Goal: Task Accomplishment & Management: Manage account settings

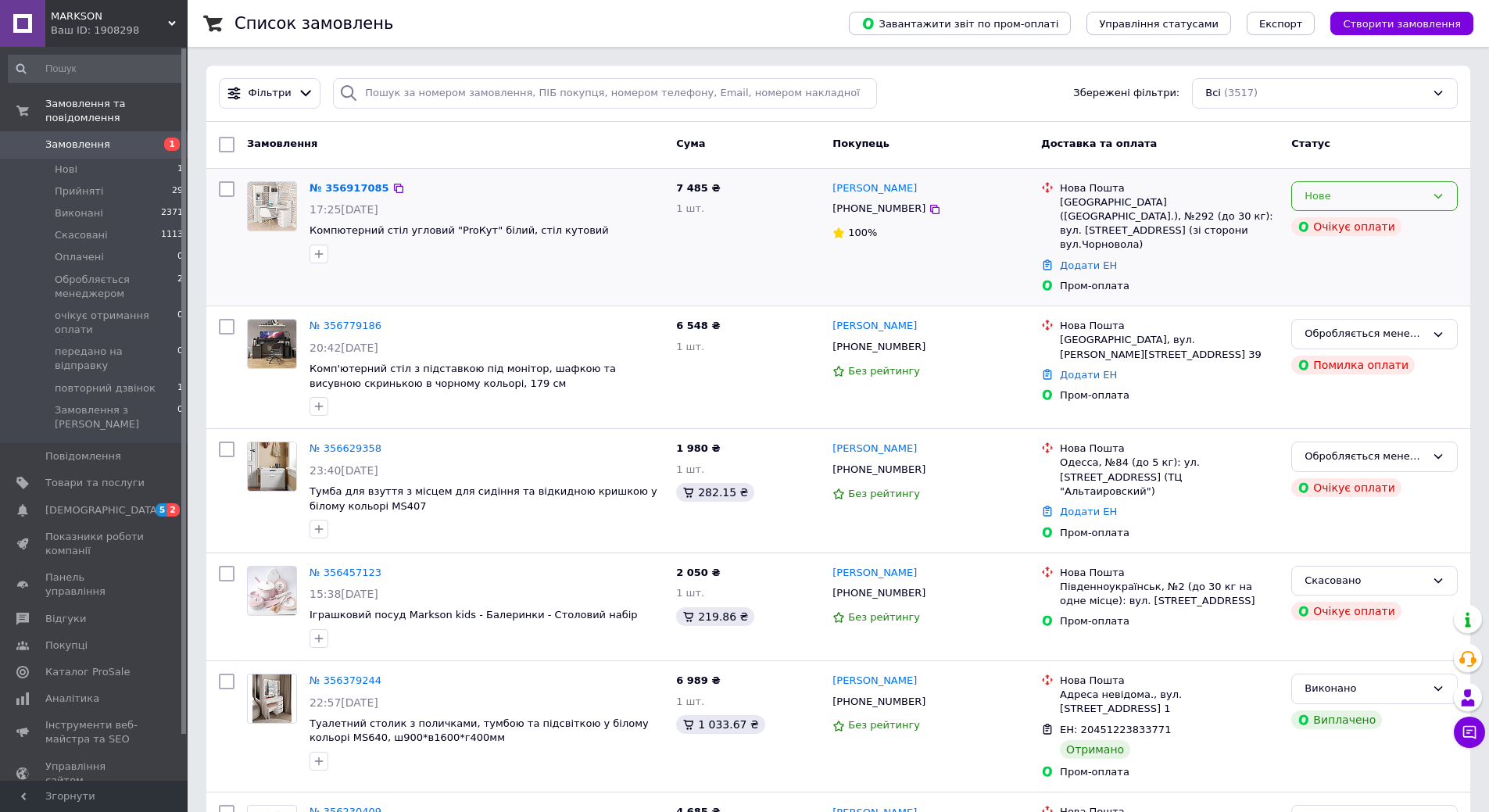
click at [1443, 190] on icon at bounding box center [1438, 196] width 12 height 12
click at [954, 128] on div "Замовлення Cума Покупець Доставка та оплата Статус" at bounding box center [838, 145] width 1265 height 47
click at [1392, 196] on div "Нове" at bounding box center [1365, 197] width 121 height 16
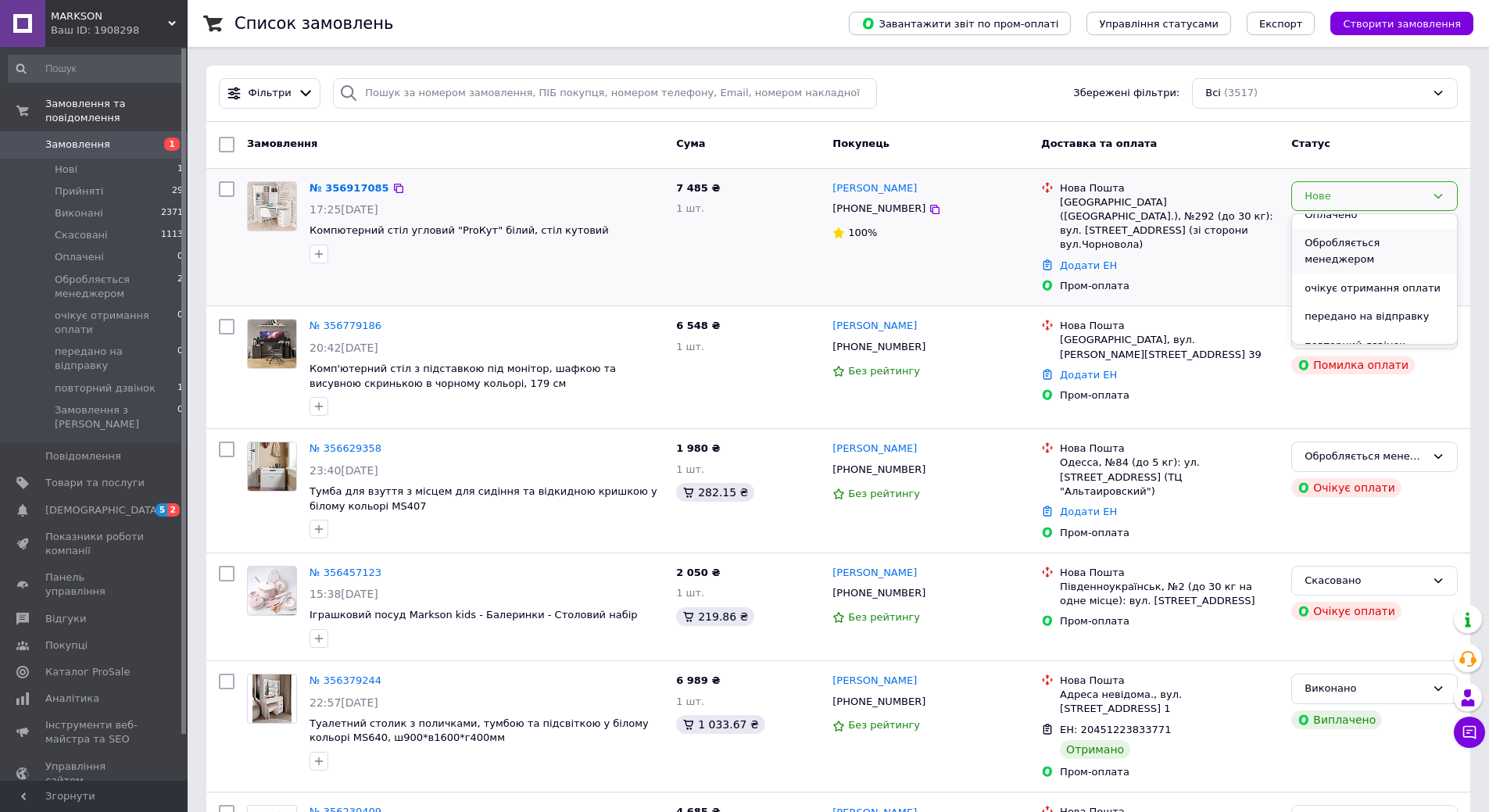
click at [1332, 240] on li "Обробляється менеджером" at bounding box center [1375, 251] width 165 height 44
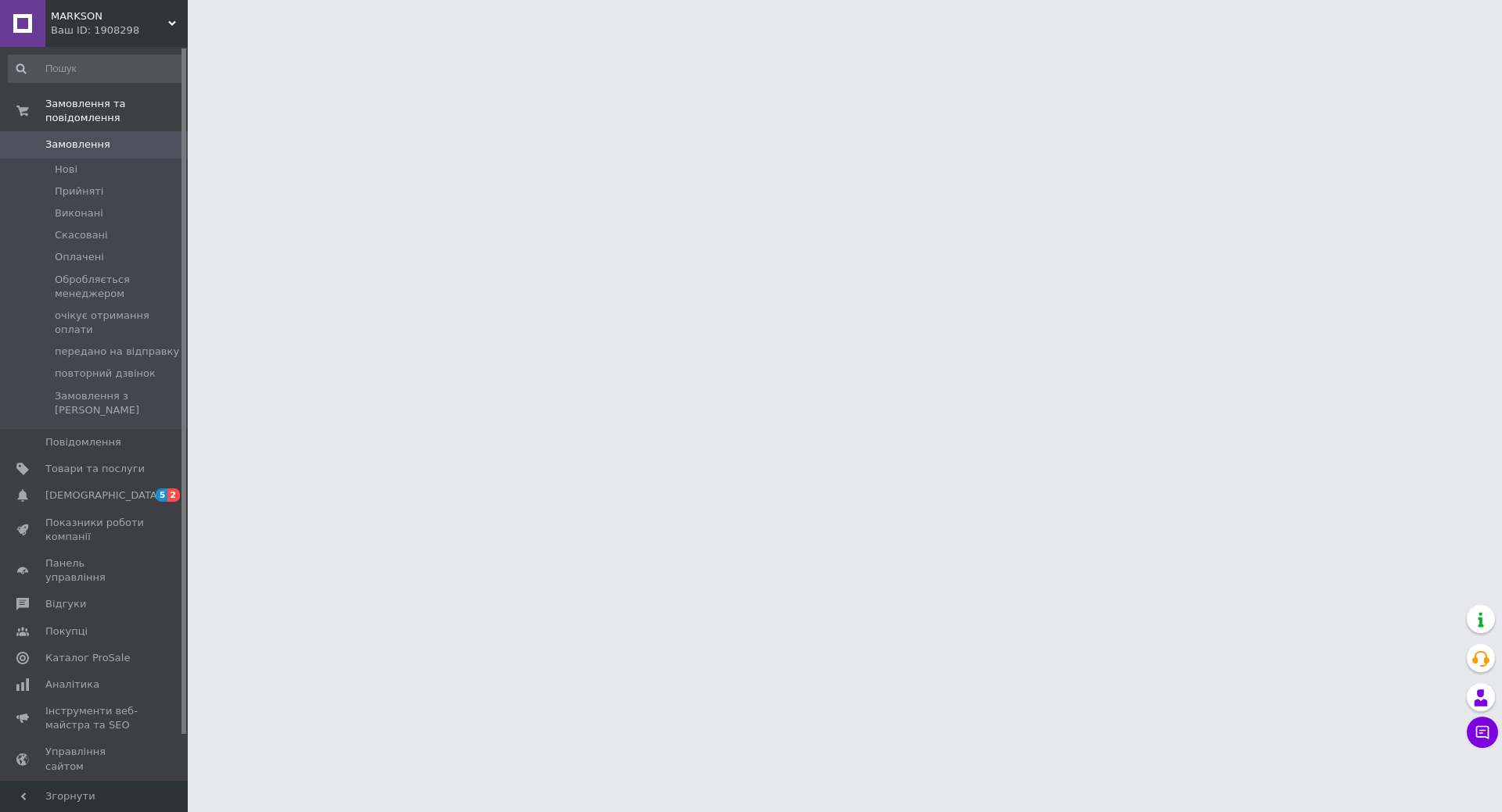
click at [100, 138] on span "Замовлення" at bounding box center [78, 145] width 65 height 14
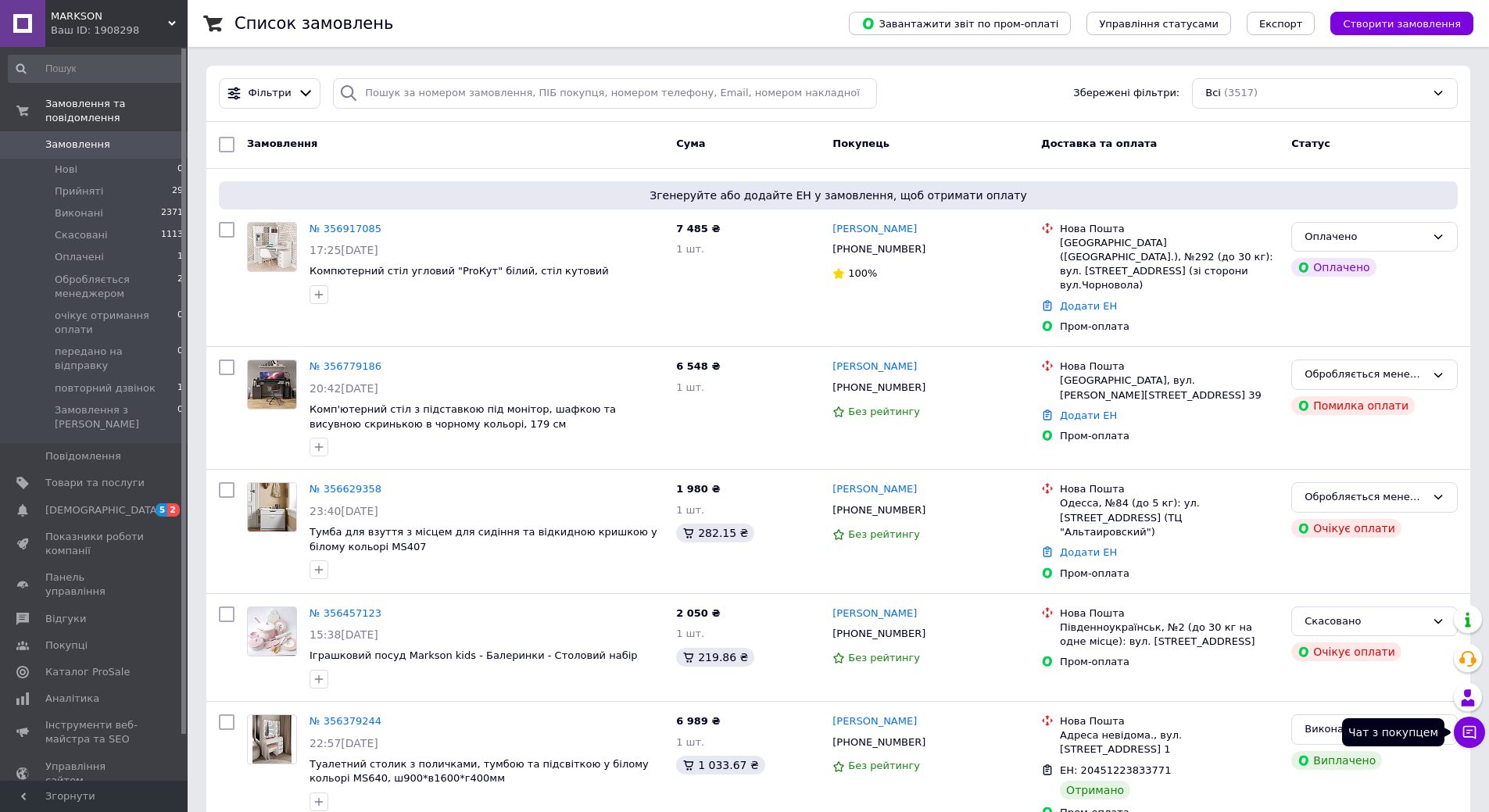
click at [1464, 733] on icon at bounding box center [1471, 733] width 13 height 13
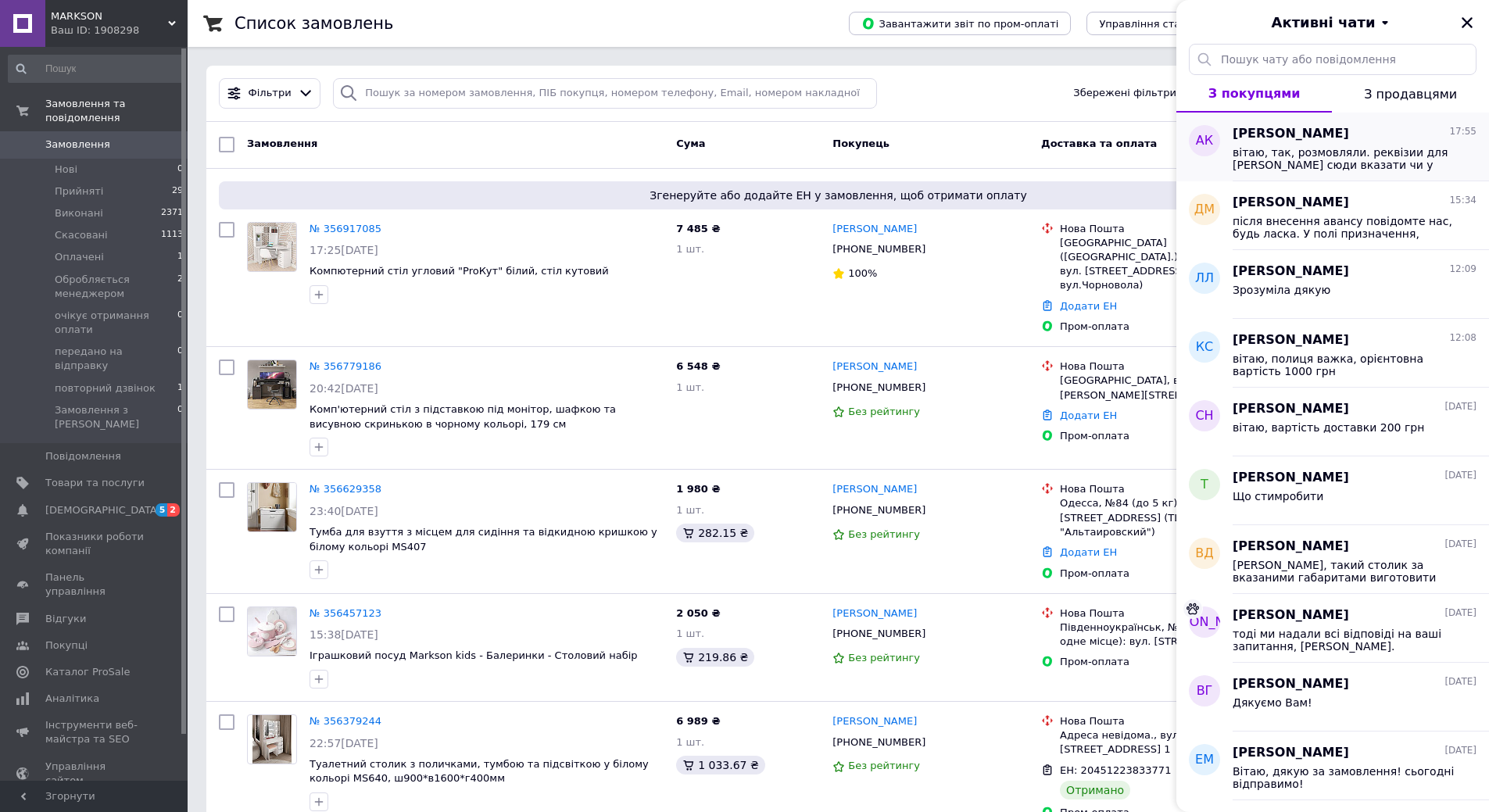
click at [1291, 153] on span "вітаю, так, розмовляли. реквізии для [PERSON_NAME] сюди вказати чи у [PERSON_NA…" at bounding box center [1344, 158] width 222 height 25
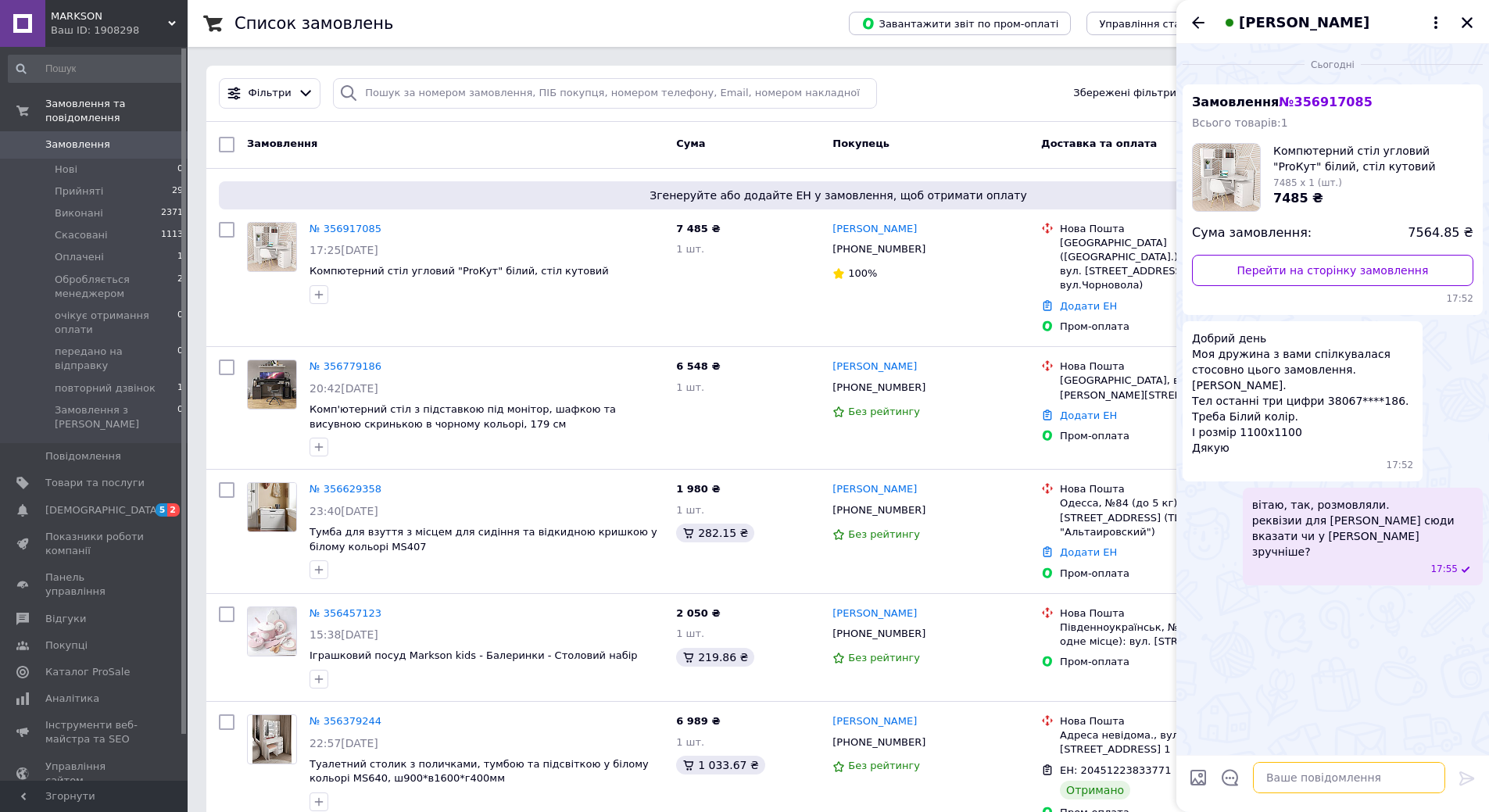
click at [1338, 785] on textarea at bounding box center [1349, 777] width 193 height 32
type textarea "перепрошую, кошти вже зарахувались."
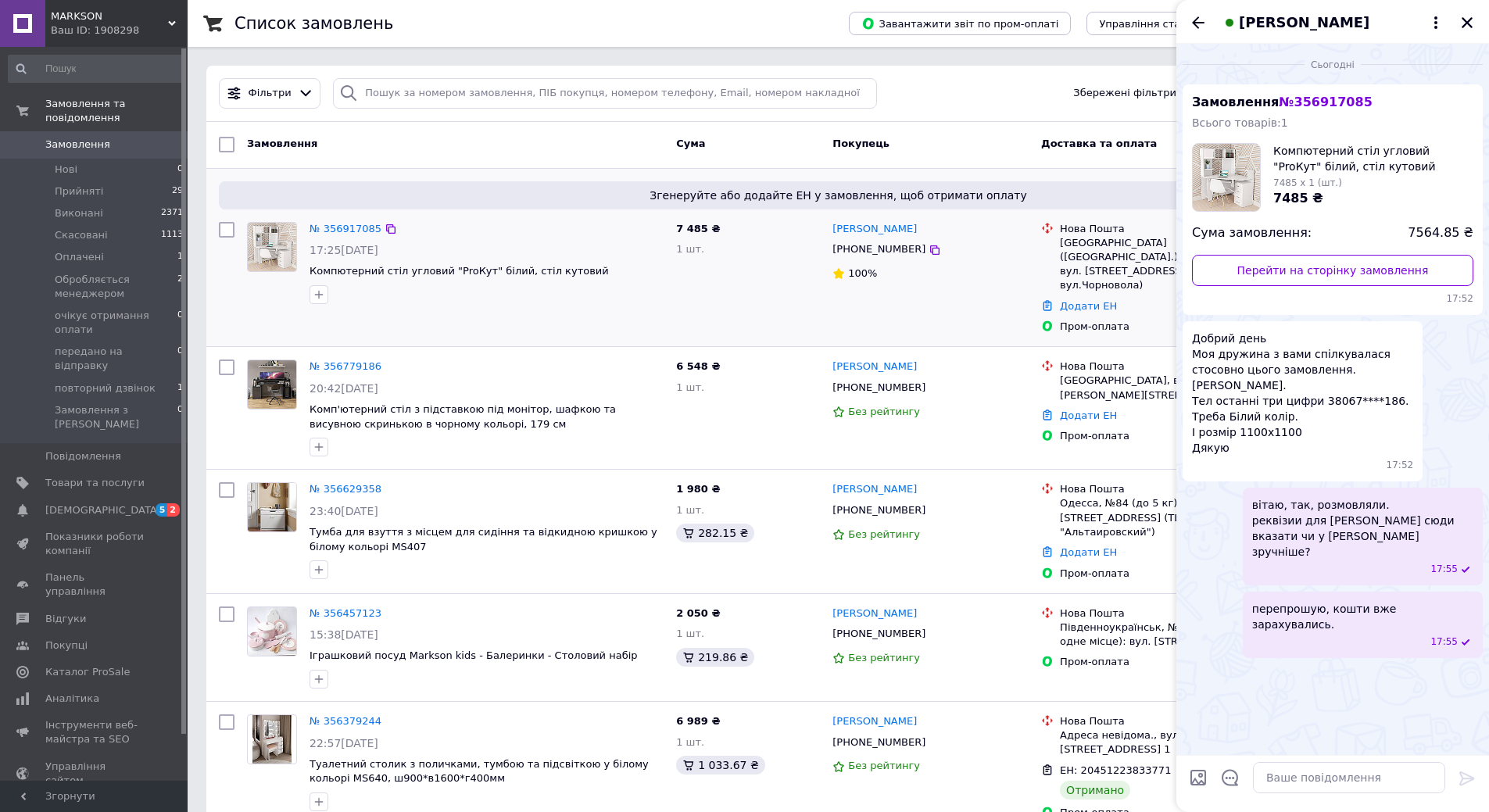
click at [549, 245] on div "17:25[DATE]" at bounding box center [486, 250] width 354 height 15
click at [953, 258] on div "[PHONE_NUMBER]" at bounding box center [931, 249] width 199 height 18
click at [1197, 18] on icon "Назад" at bounding box center [1198, 22] width 12 height 12
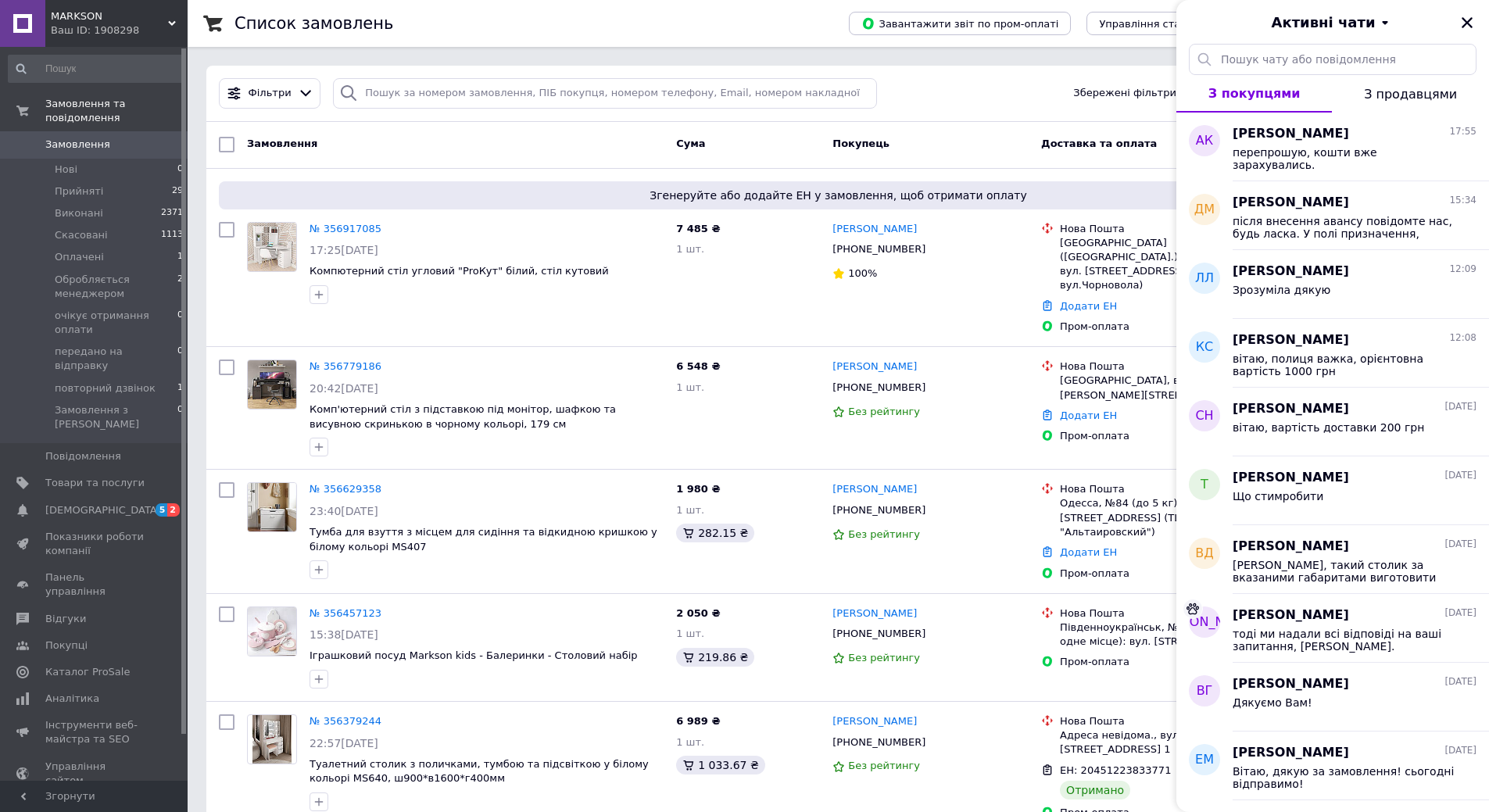
drag, startPoint x: 1464, startPoint y: 14, endPoint x: 1470, endPoint y: 77, distance: 63.3
click at [1464, 14] on button "Закрити" at bounding box center [1468, 23] width 19 height 19
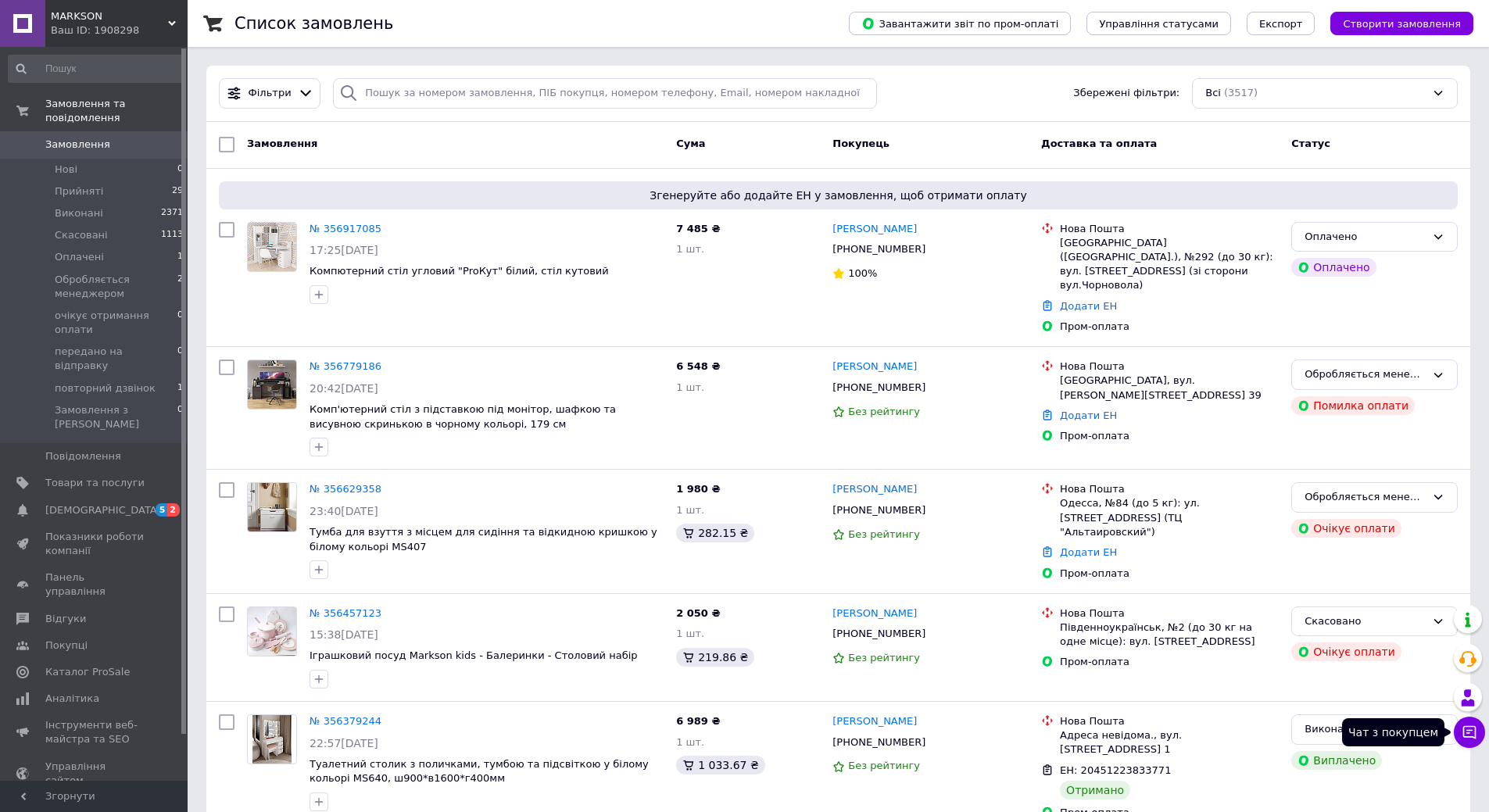
click at [1468, 731] on icon at bounding box center [1470, 732] width 15 height 15
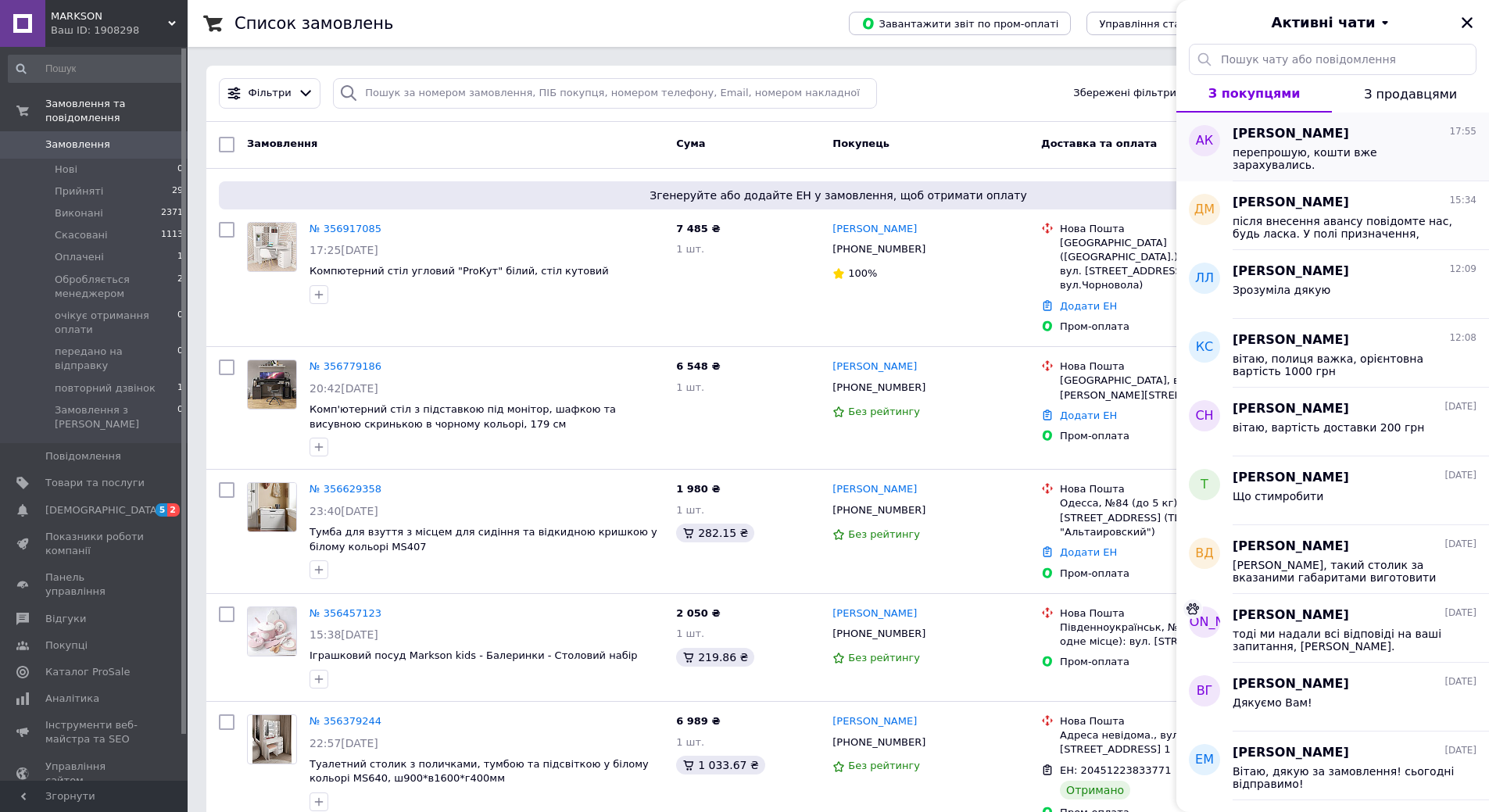
click at [1291, 126] on span "[PERSON_NAME]" at bounding box center [1291, 133] width 117 height 18
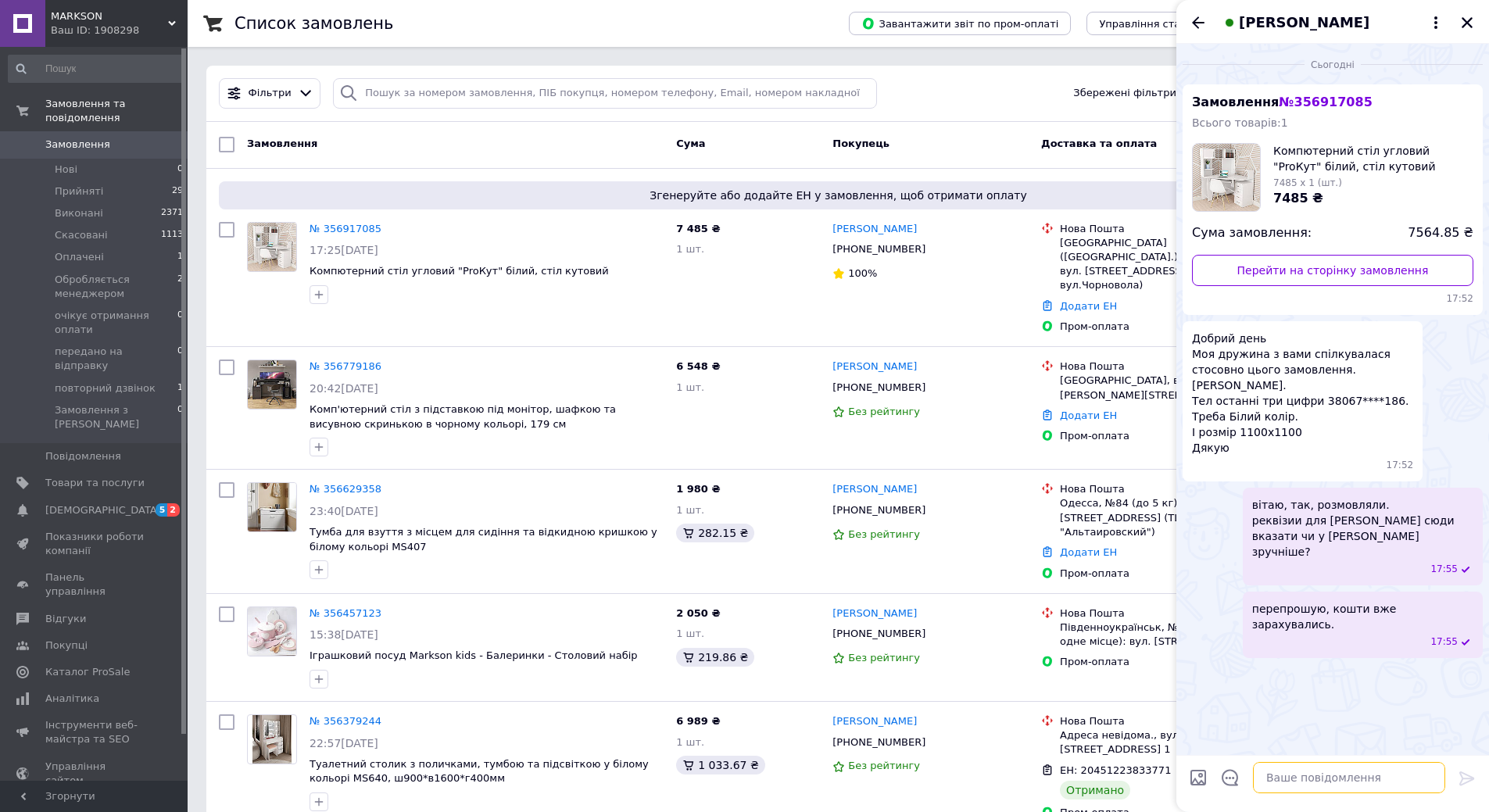
click at [1320, 777] on textarea at bounding box center [1349, 777] width 193 height 32
type textarea "вкажіть будь ласка відділення від 35-1100 кг, велико габаритне. Дякую."
click at [1466, 13] on button "Закрити" at bounding box center [1468, 23] width 19 height 19
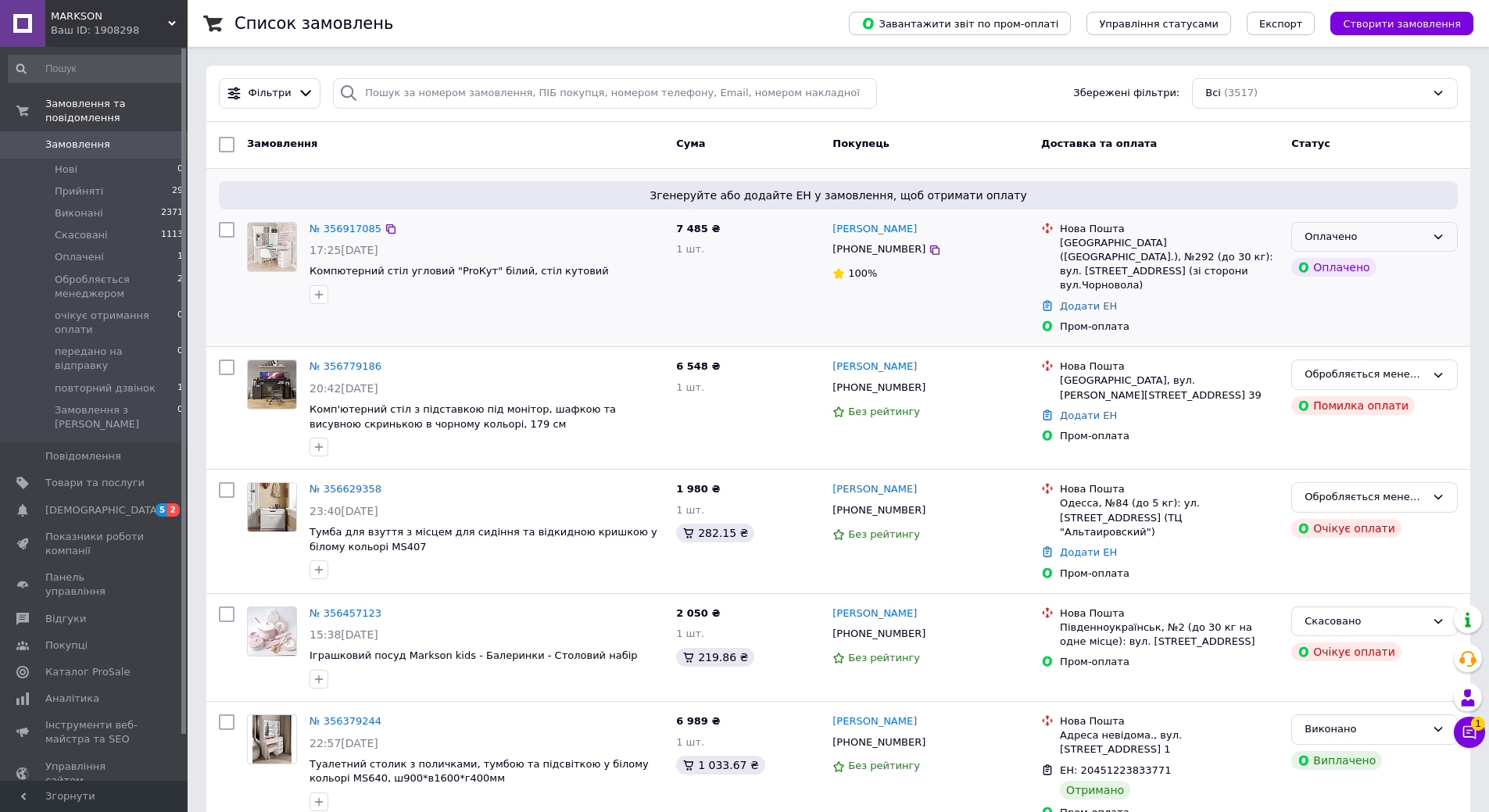
click at [1425, 231] on div "Оплачено" at bounding box center [1365, 237] width 121 height 16
drag, startPoint x: 1336, startPoint y: 267, endPoint x: 1333, endPoint y: 290, distance: 23.2
click at [1338, 267] on li "Прийнято" at bounding box center [1375, 269] width 165 height 29
click at [386, 231] on icon at bounding box center [391, 229] width 10 height 10
click at [1470, 733] on icon at bounding box center [1471, 733] width 13 height 13
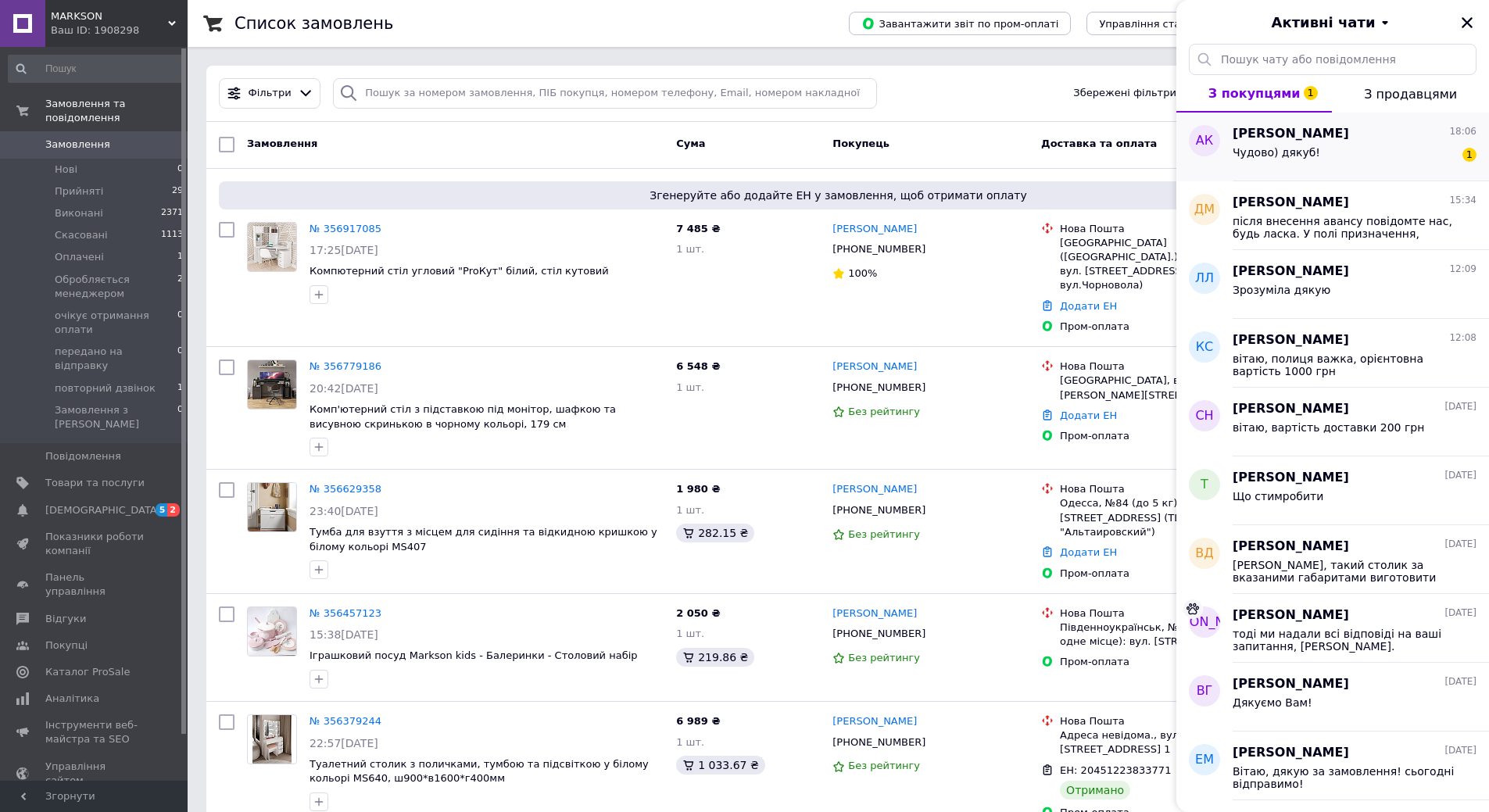
click at [1314, 145] on div "Чудово) дякуб! 1" at bounding box center [1355, 155] width 244 height 25
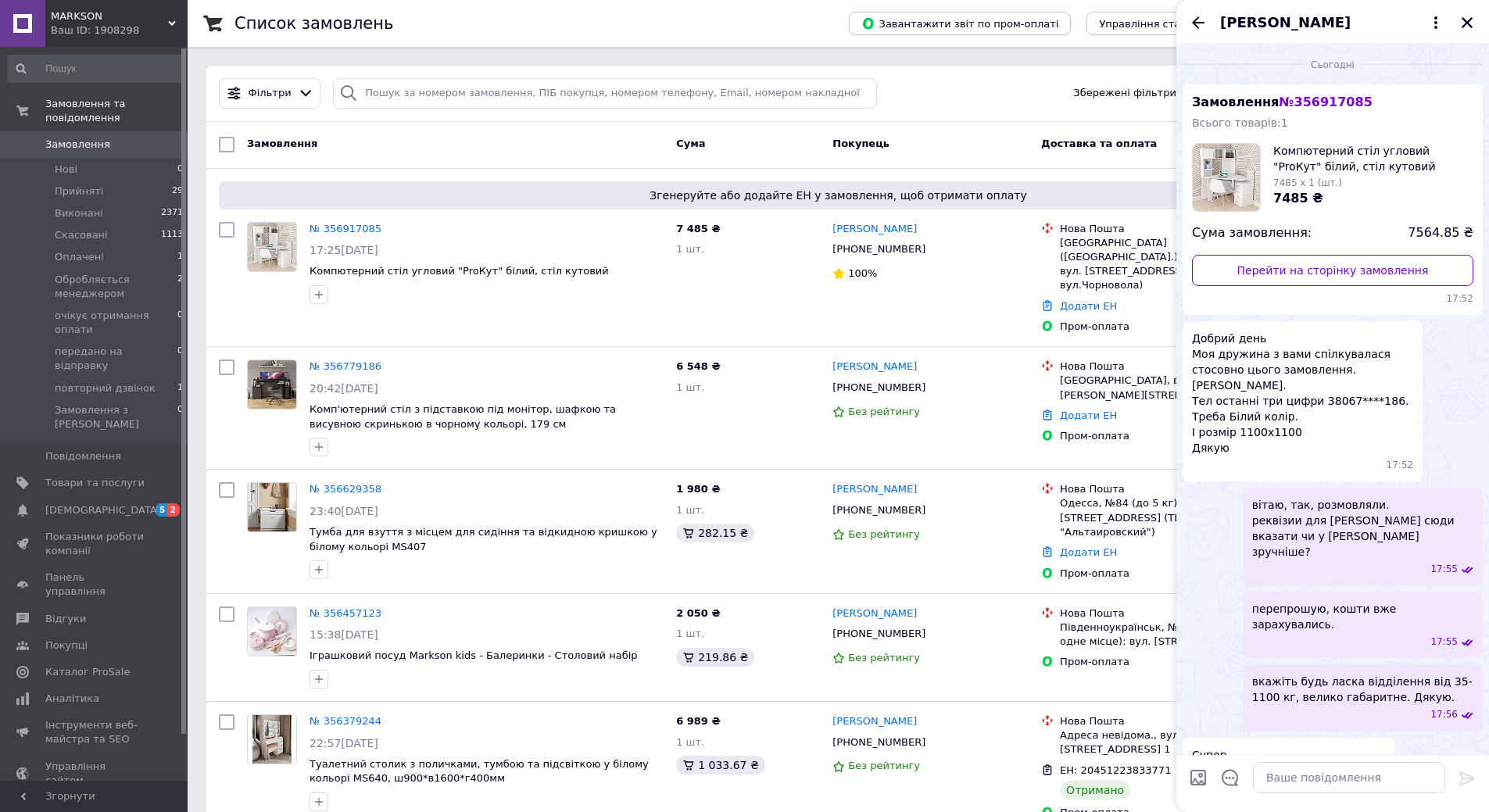
scroll to position [254, 0]
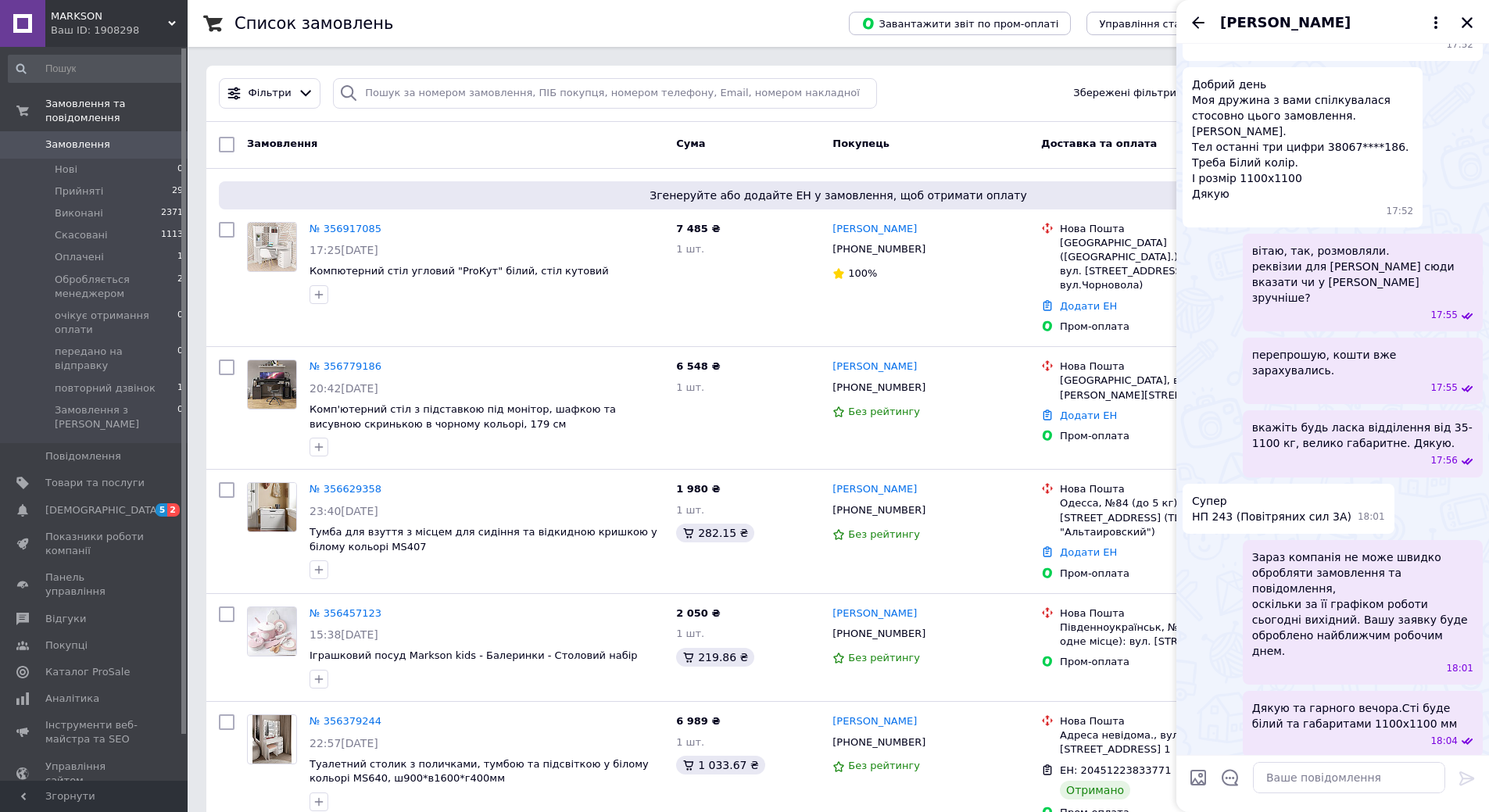
click at [979, 152] on div "Покупець" at bounding box center [931, 144] width 209 height 28
click at [927, 252] on div at bounding box center [935, 250] width 15 height 15
click at [929, 252] on icon at bounding box center [935, 249] width 12 height 12
drag, startPoint x: 919, startPoint y: 232, endPoint x: 823, endPoint y: 230, distance: 96.0
click at [823, 230] on div "№ 356917085 17:25[DATE] Компютерний стіл угловий "ProКут" білий, стіл кутовий 7…" at bounding box center [839, 278] width 1252 height 125
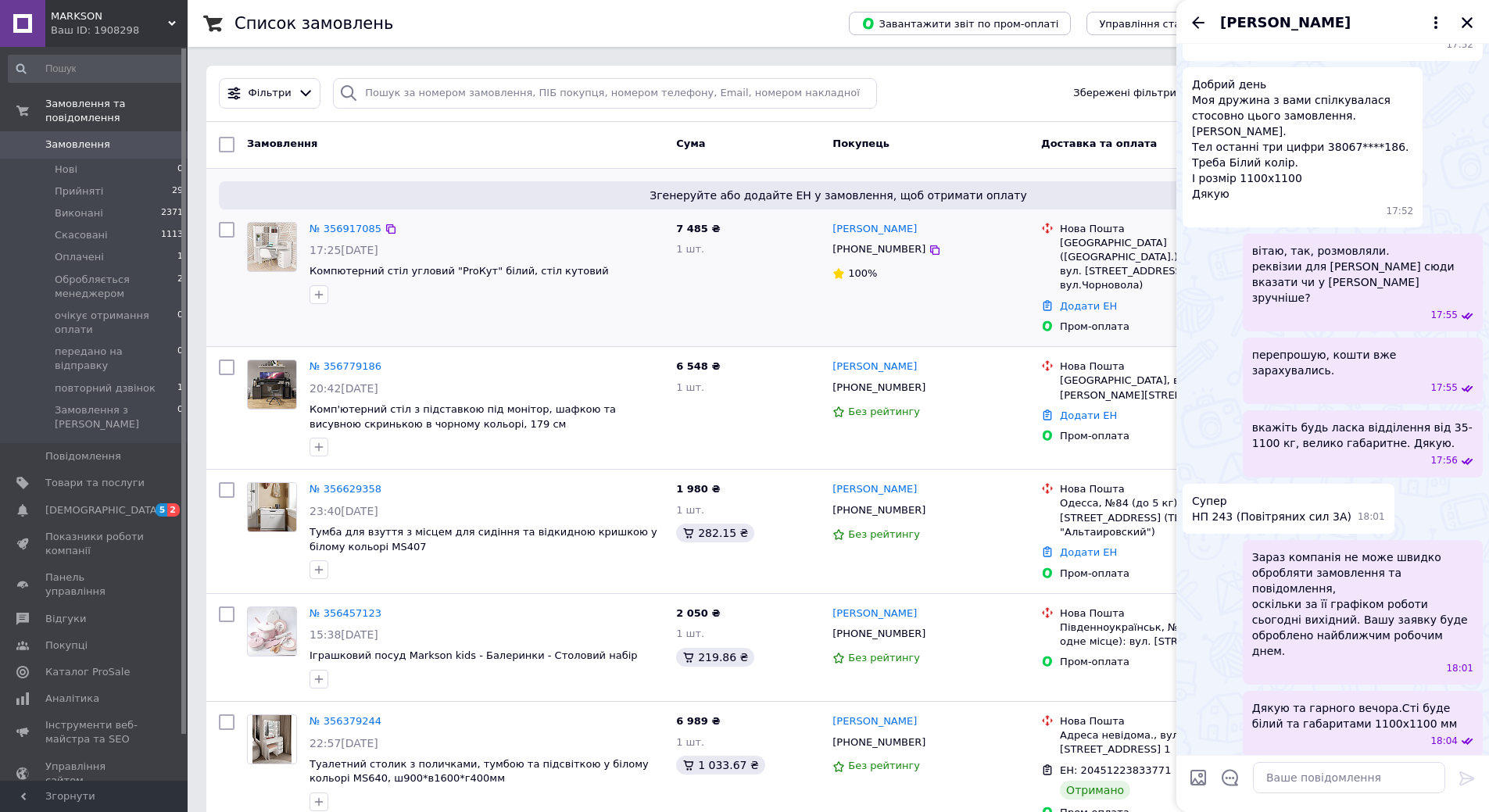
copy div "7 485 ₴ 1 шт. [PERSON_NAME]"
click at [985, 223] on div "[PERSON_NAME]" at bounding box center [931, 229] width 199 height 18
drag, startPoint x: 889, startPoint y: 227, endPoint x: 836, endPoint y: 226, distance: 53.0
click at [836, 226] on div "[PERSON_NAME]" at bounding box center [931, 229] width 199 height 18
copy link "[PERSON_NAME]"
